Goal: Download file/media

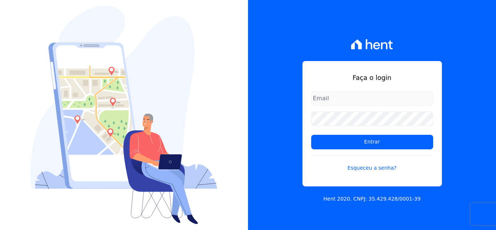
click at [338, 100] on input "email" at bounding box center [372, 98] width 122 height 15
type input "kelly.silva@construtoramgtec.com.br"
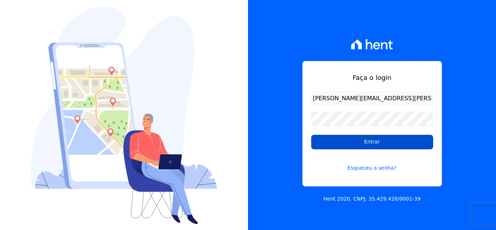
click at [333, 140] on input "Entrar" at bounding box center [372, 142] width 122 height 15
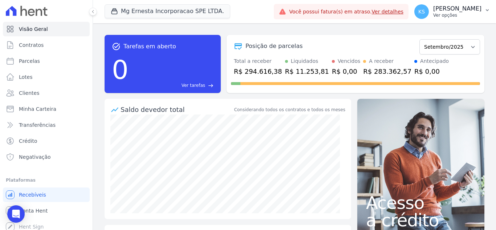
click at [460, 16] on p "Ver opções" at bounding box center [458, 15] width 48 height 6
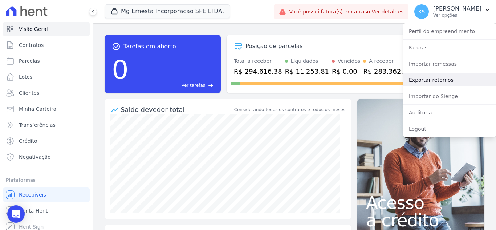
click at [423, 79] on link "Exportar retornos" at bounding box center [449, 79] width 93 height 13
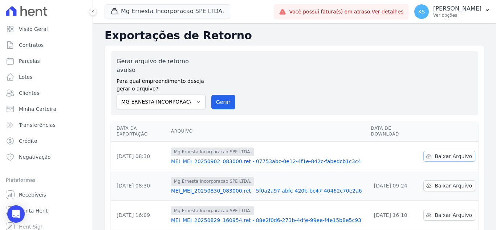
click at [450, 153] on span "Baixar Arquivo" at bounding box center [453, 156] width 37 height 7
click at [469, 14] on p "Ver opções" at bounding box center [458, 15] width 48 height 6
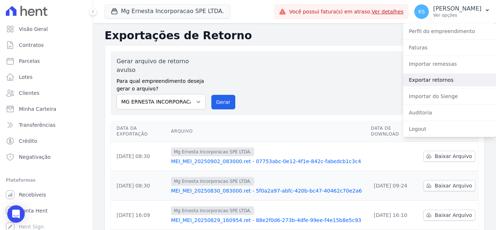
click at [447, 81] on link "Exportar retornos" at bounding box center [449, 79] width 93 height 13
